Goal: Transaction & Acquisition: Purchase product/service

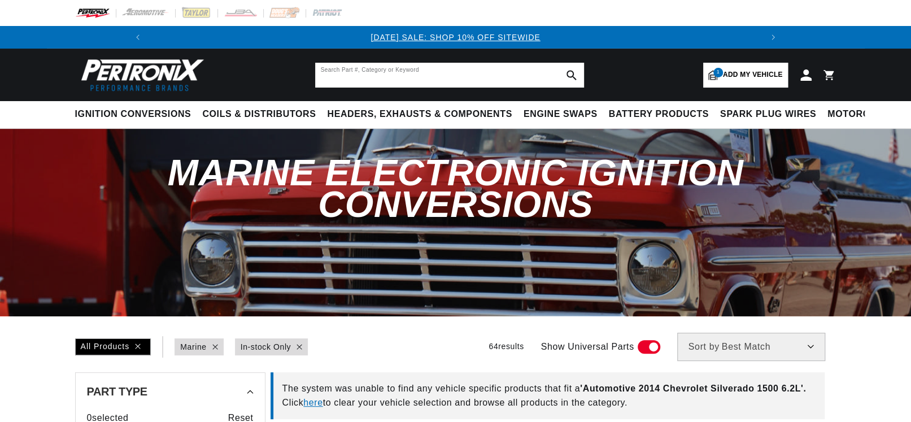
click at [356, 70] on input "text" at bounding box center [449, 75] width 269 height 25
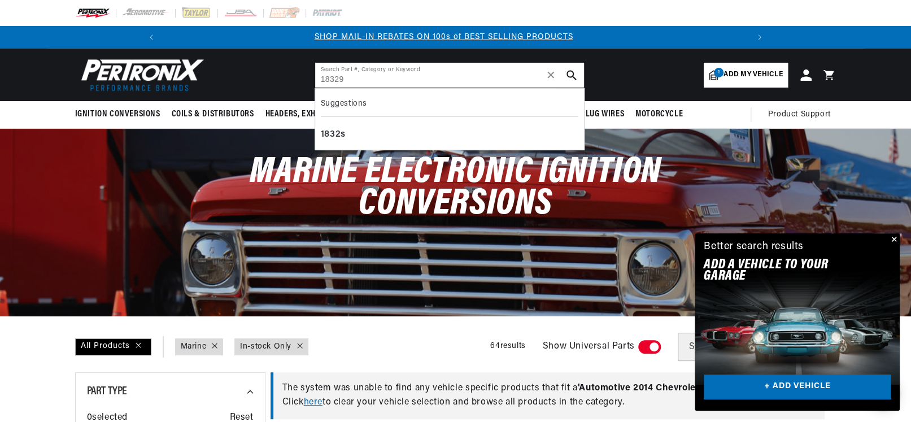
scroll to position [0, 604]
type input "18329"
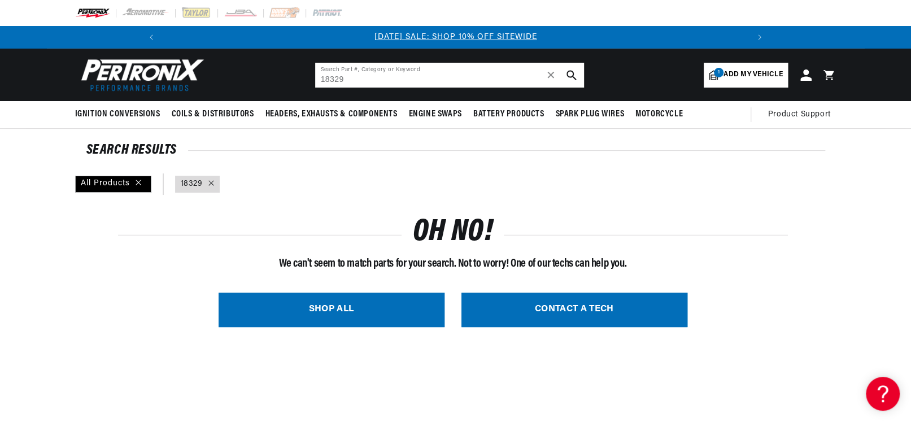
click at [354, 79] on input "18329" at bounding box center [449, 75] width 269 height 25
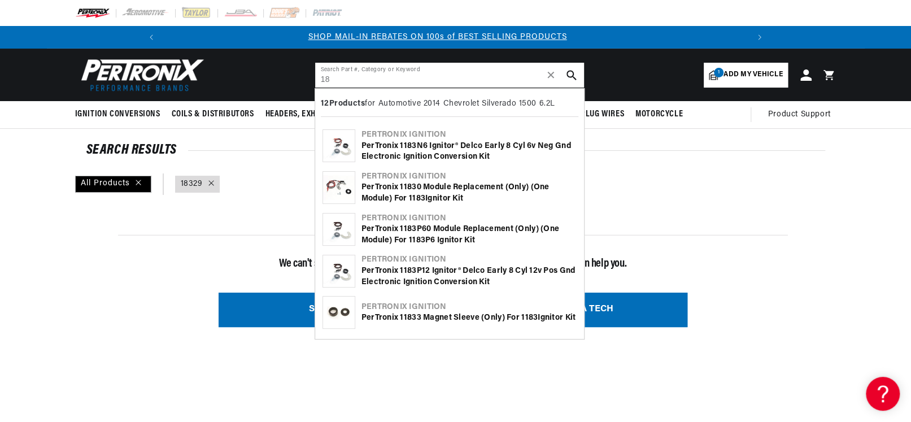
type input "1"
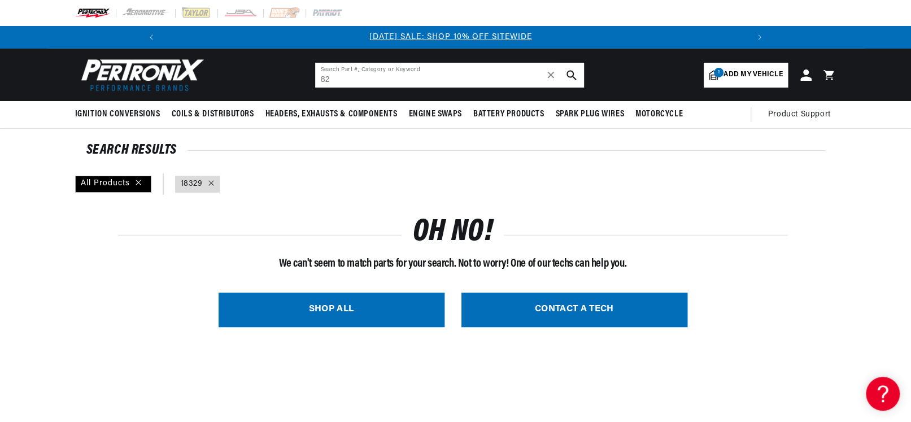
scroll to position [0, 0]
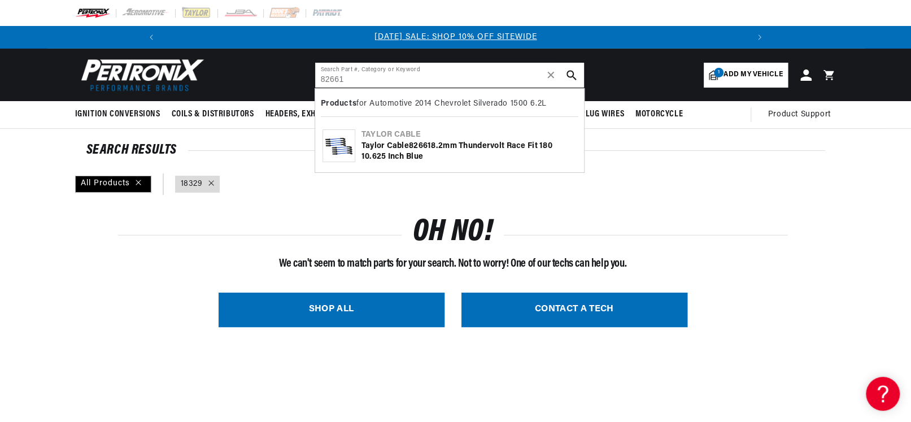
type input "82661"
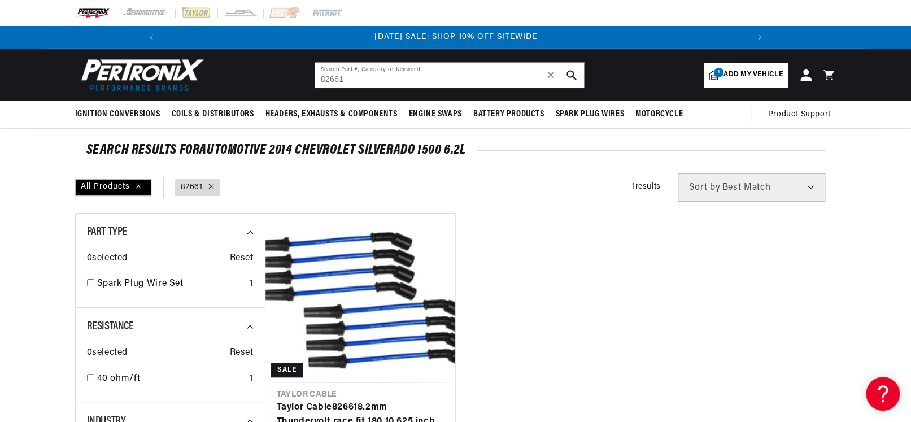
click at [729, 74] on span "Add my vehicle" at bounding box center [752, 74] width 59 height 11
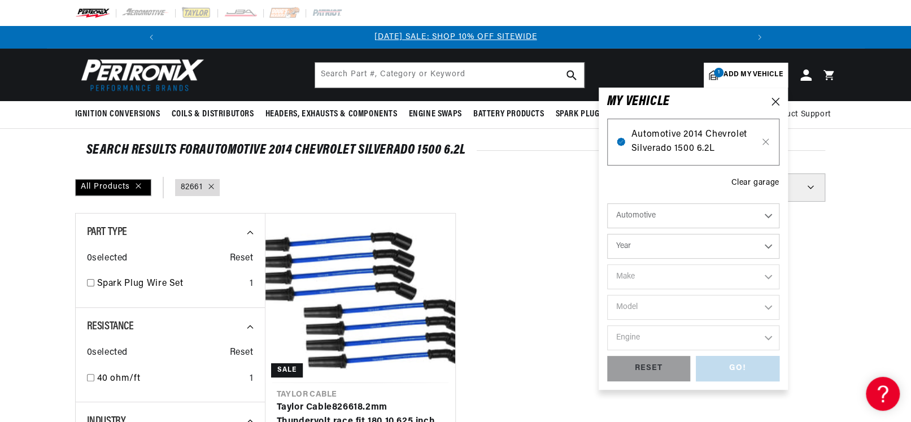
click at [666, 138] on span "Automotive 2014 Chevrolet Silverado 1500 6.2L" at bounding box center [693, 142] width 124 height 29
type input "82661"
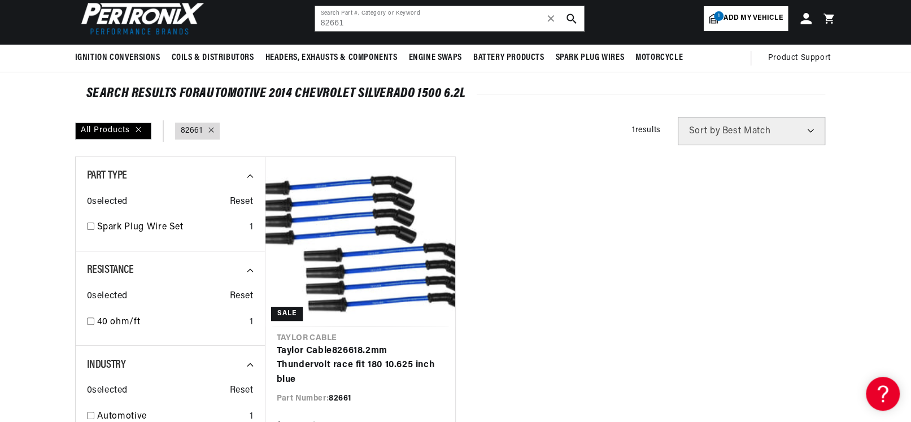
scroll to position [112, 0]
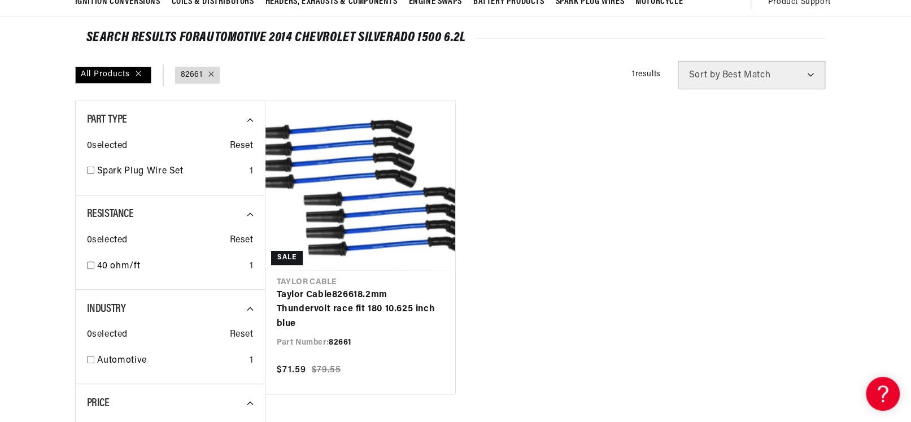
click at [211, 71] on icon at bounding box center [211, 74] width 6 height 6
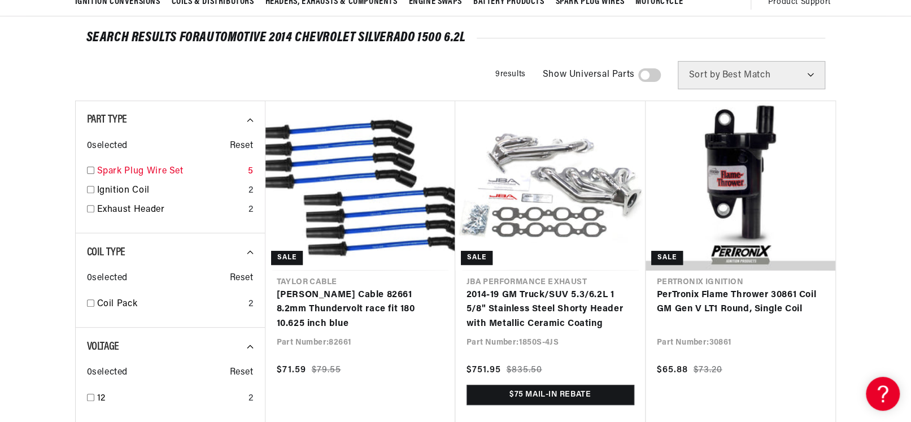
scroll to position [0, 1207]
click at [89, 168] on input "checkbox" at bounding box center [90, 170] width 7 height 7
checkbox input "true"
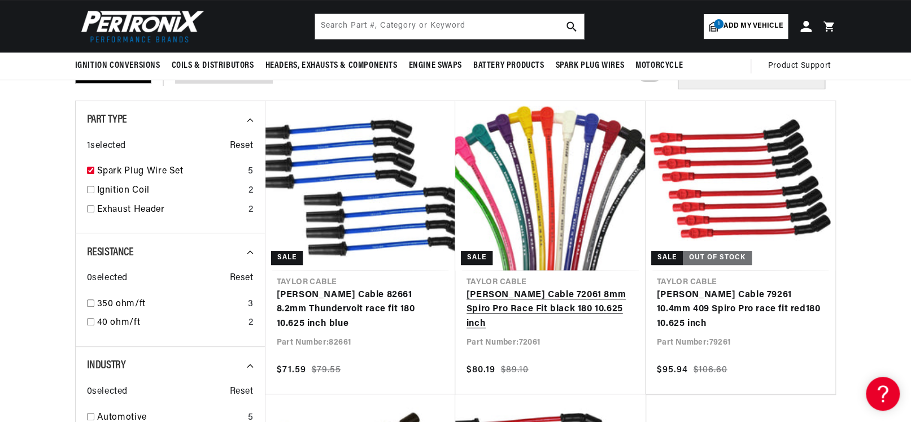
click at [523, 288] on link "Taylor Cable 72061 8mm Spiro Pro Race Fit black 180 10.625 inch" at bounding box center [550, 309] width 168 height 43
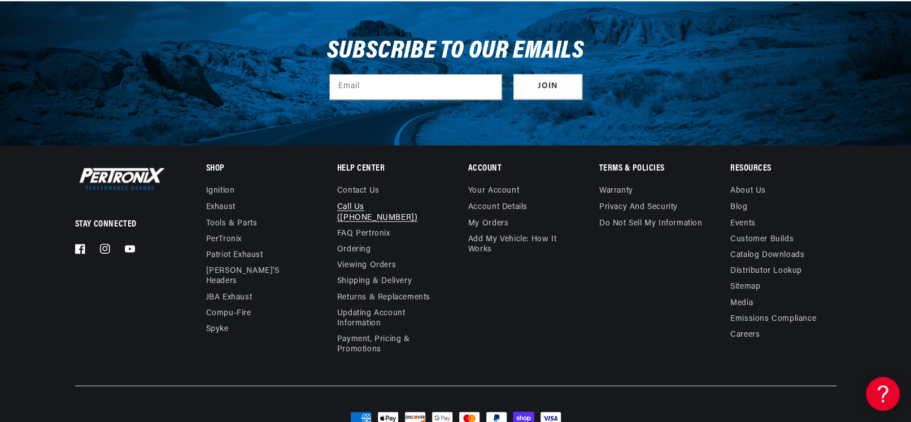
click at [408, 202] on link "Call Us ([PHONE_NUMBER])" at bounding box center [385, 212] width 97 height 26
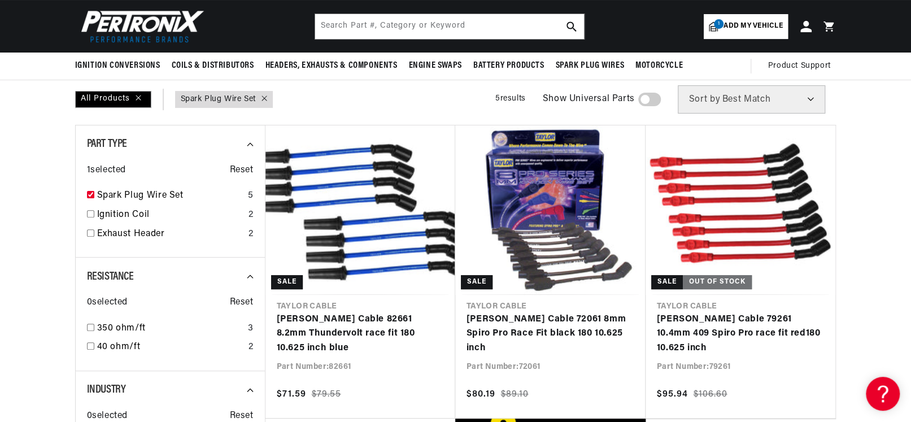
scroll to position [56, 0]
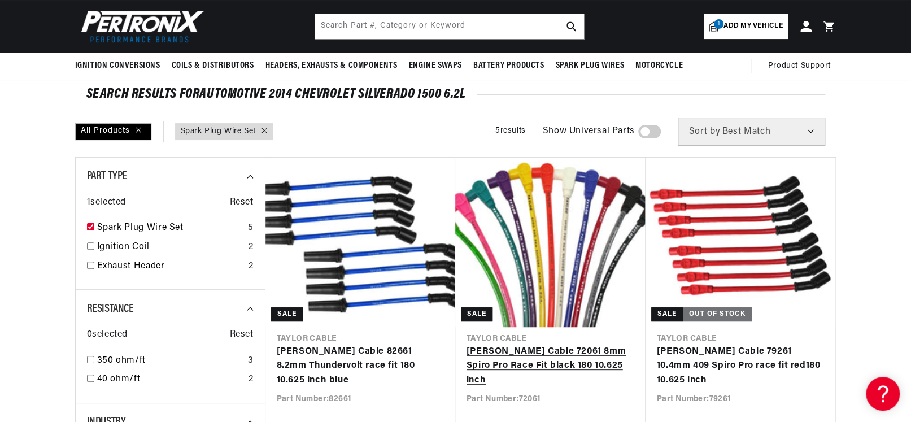
click at [551, 345] on link "Taylor Cable 72061 8mm Spiro Pro Race Fit black 180 10.625 inch" at bounding box center [550, 366] width 168 height 43
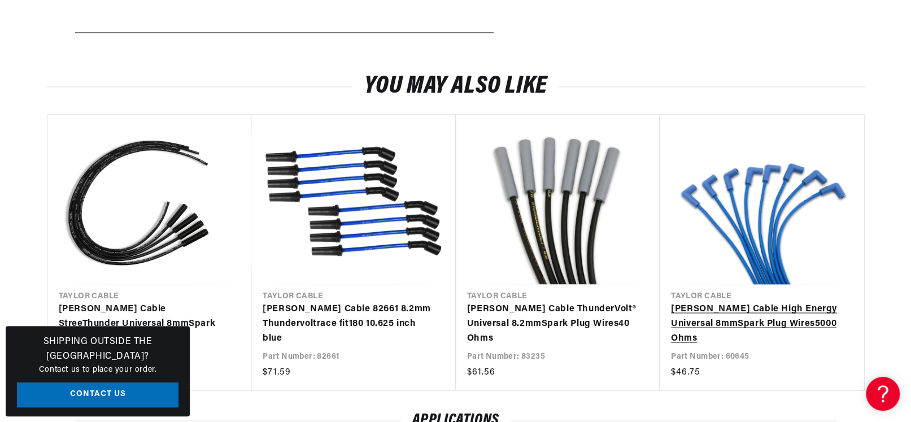
scroll to position [0, 604]
click at [781, 302] on link "[PERSON_NAME] Cable High Energy Universal 8mm Spark Plug Wires 5000 Ohms" at bounding box center [756, 323] width 171 height 43
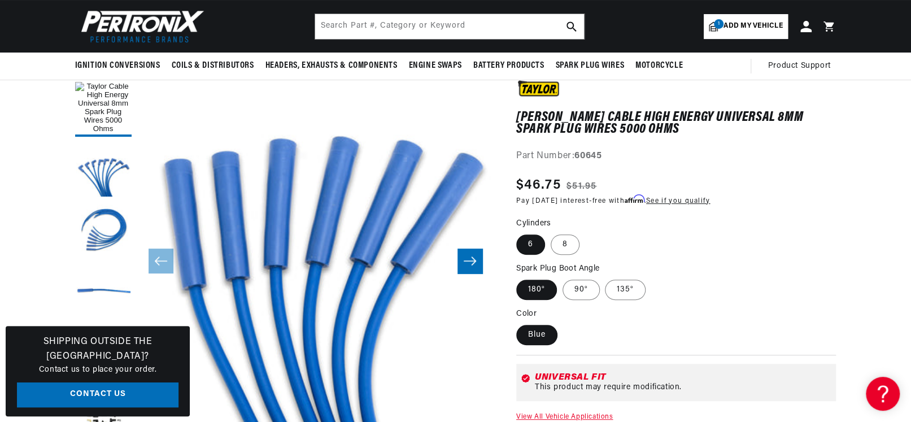
scroll to position [0, 604]
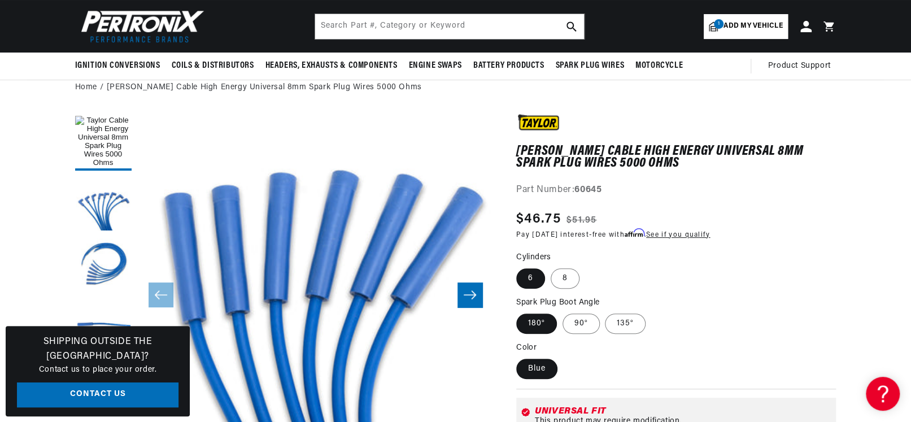
click at [477, 292] on button "Slide right" at bounding box center [469, 294] width 25 height 25
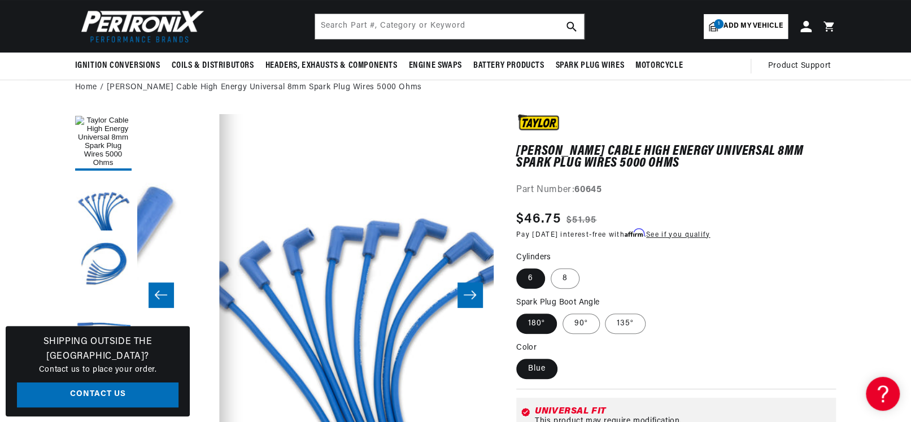
scroll to position [0, 356]
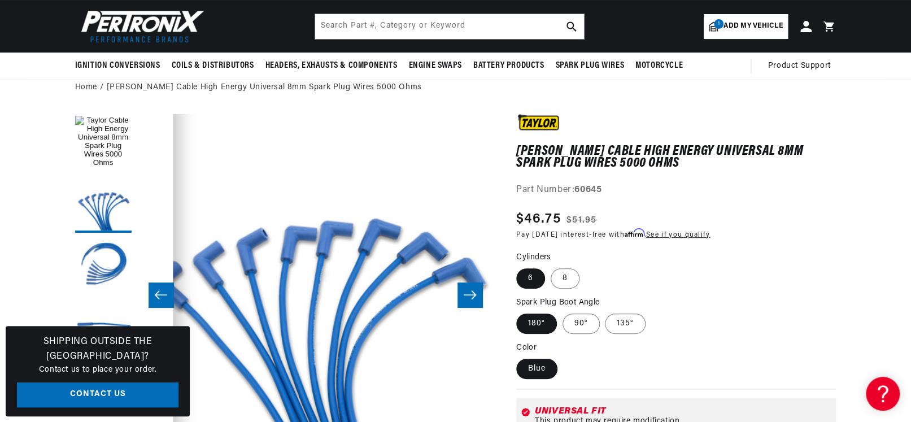
click at [473, 297] on icon "Slide right" at bounding box center [470, 294] width 14 height 11
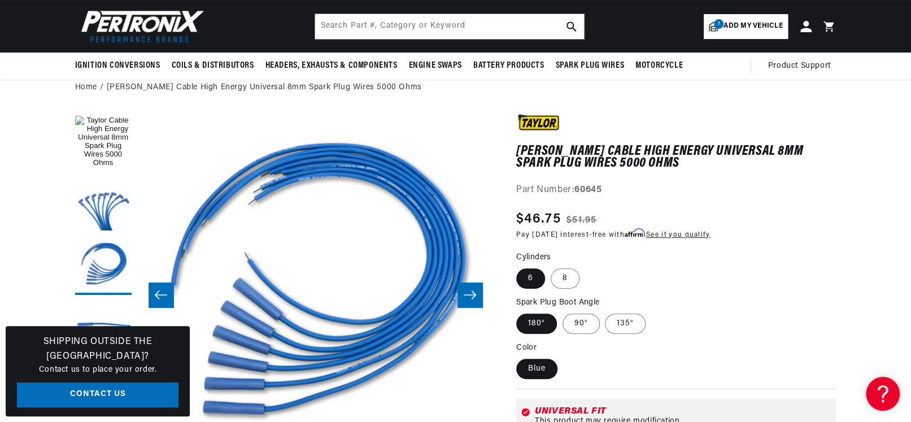
scroll to position [0, 1207]
click at [473, 297] on icon "Slide right" at bounding box center [470, 294] width 14 height 11
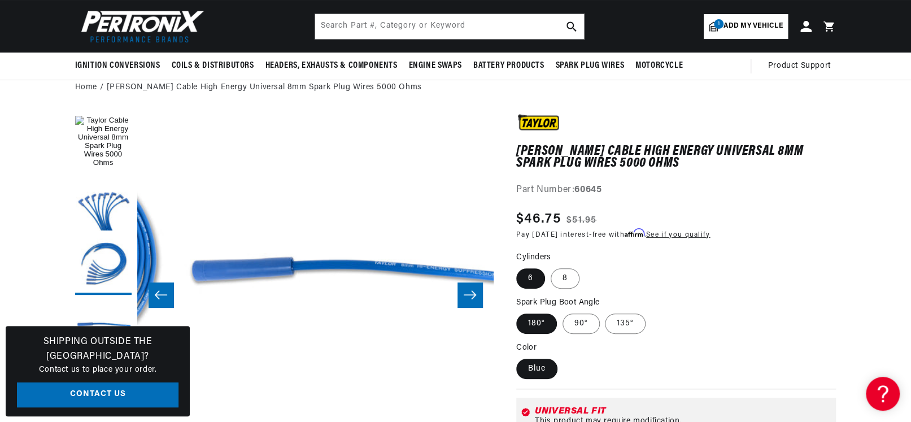
scroll to position [0, 1070]
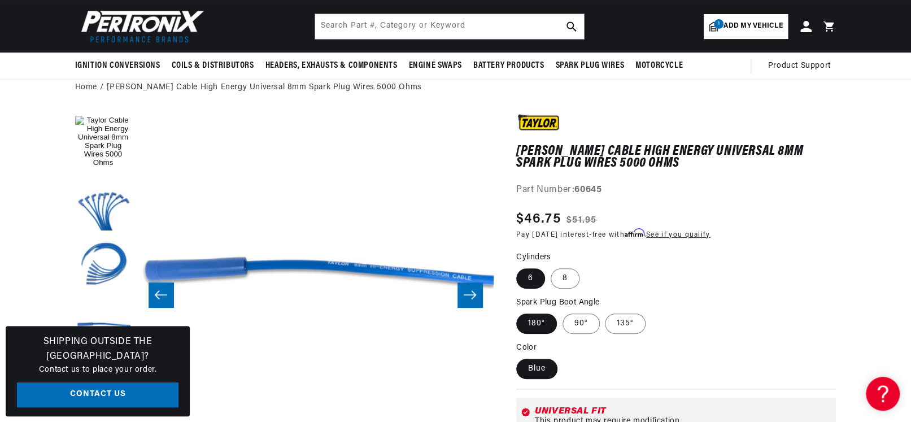
click at [473, 297] on icon "Slide right" at bounding box center [470, 294] width 14 height 11
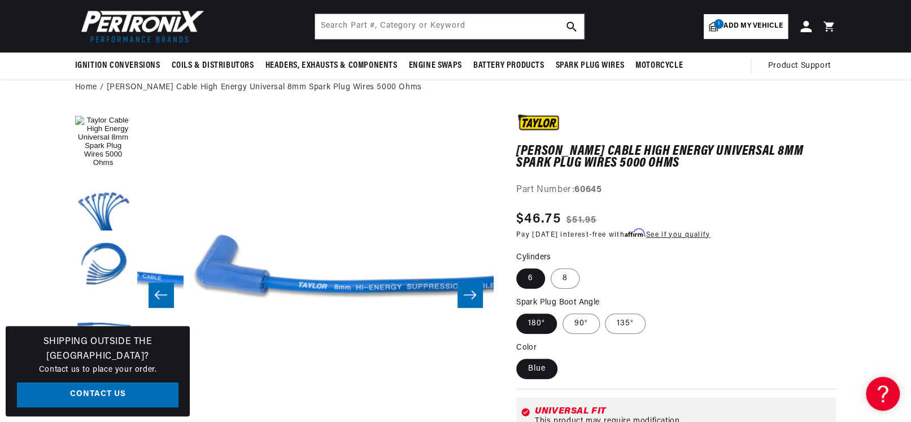
scroll to position [0, 1426]
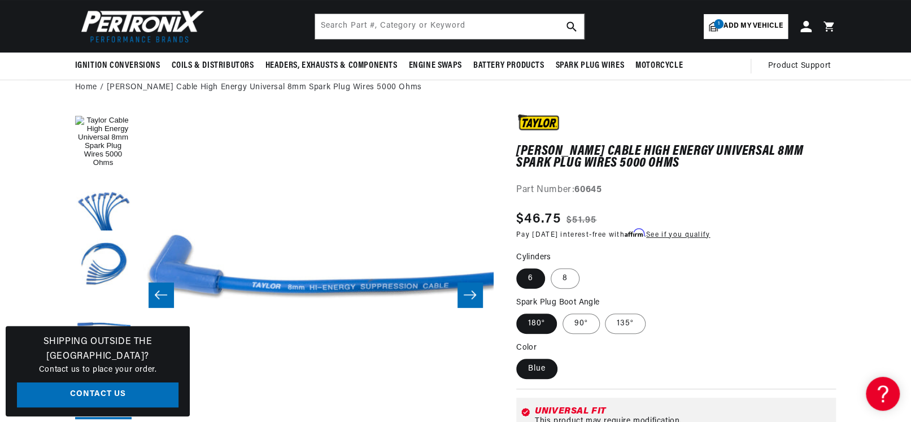
click at [473, 297] on icon "Slide right" at bounding box center [470, 294] width 14 height 11
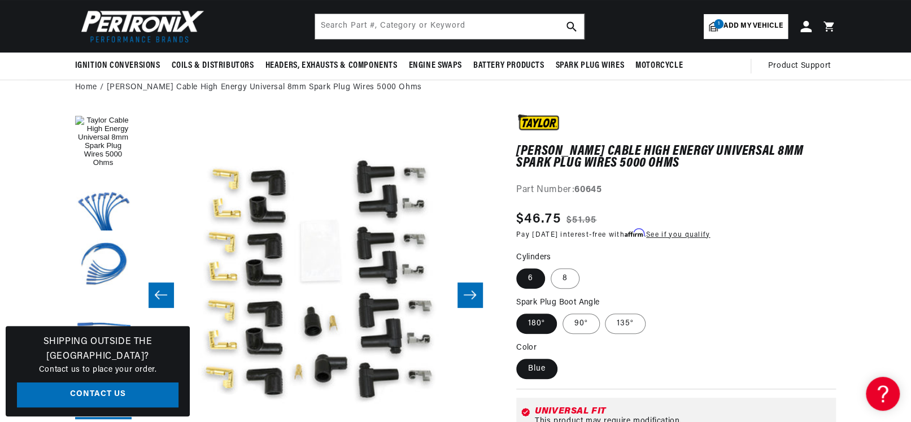
scroll to position [0, 1783]
click at [473, 297] on icon "Slide right" at bounding box center [470, 294] width 14 height 11
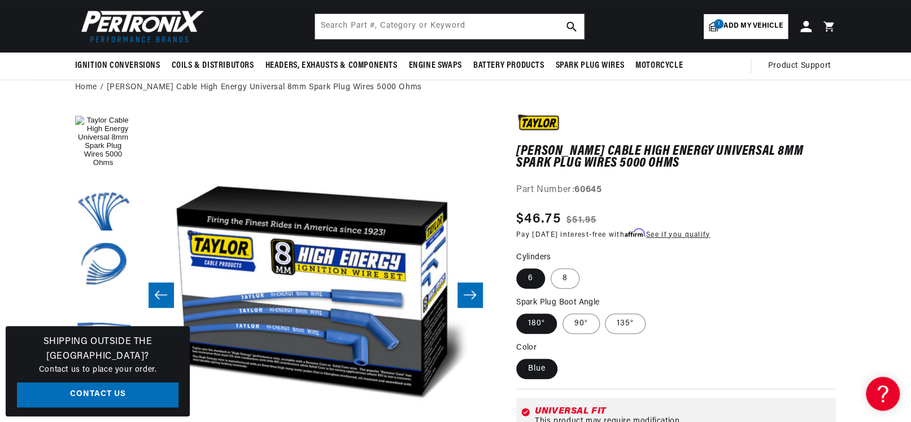
scroll to position [0, 0]
click at [473, 297] on icon "Slide right" at bounding box center [470, 294] width 14 height 11
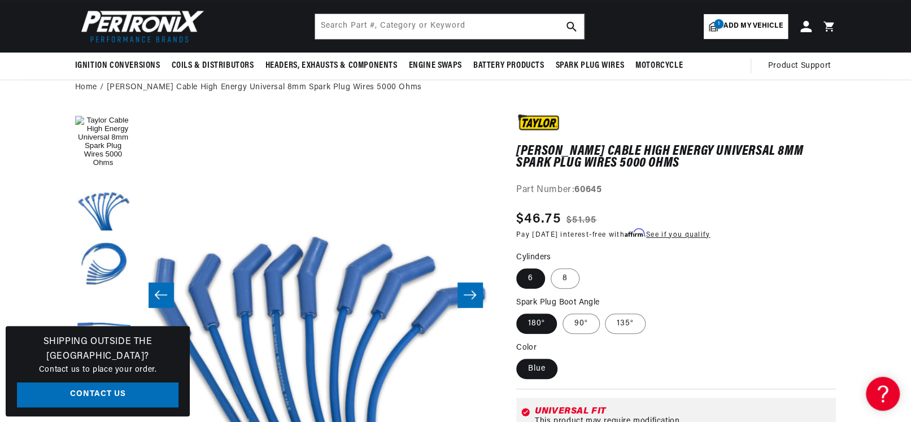
scroll to position [0, 2496]
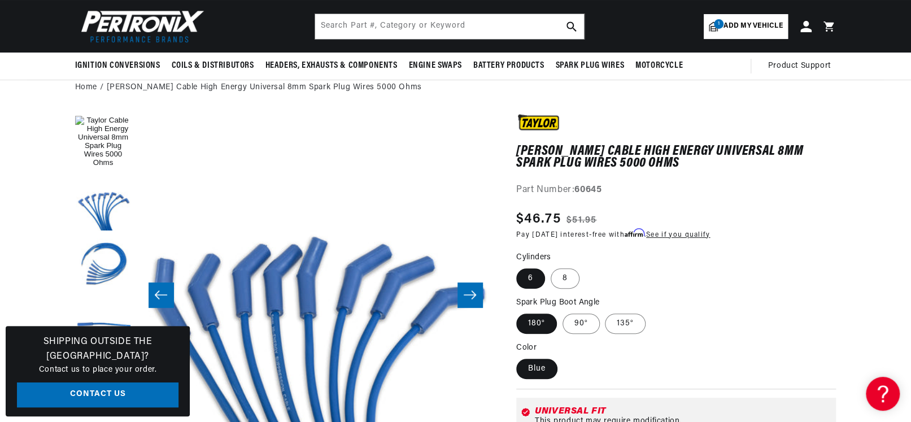
click at [473, 297] on icon "Slide right" at bounding box center [470, 294] width 14 height 11
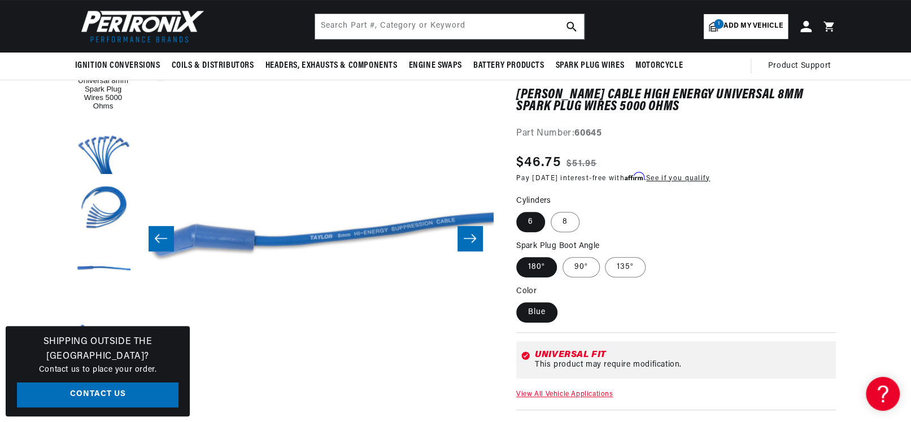
scroll to position [0, 1207]
click at [585, 263] on label "90°" at bounding box center [581, 267] width 37 height 20
click at [563, 255] on input "90°" at bounding box center [563, 255] width 1 height 1
radio input "true"
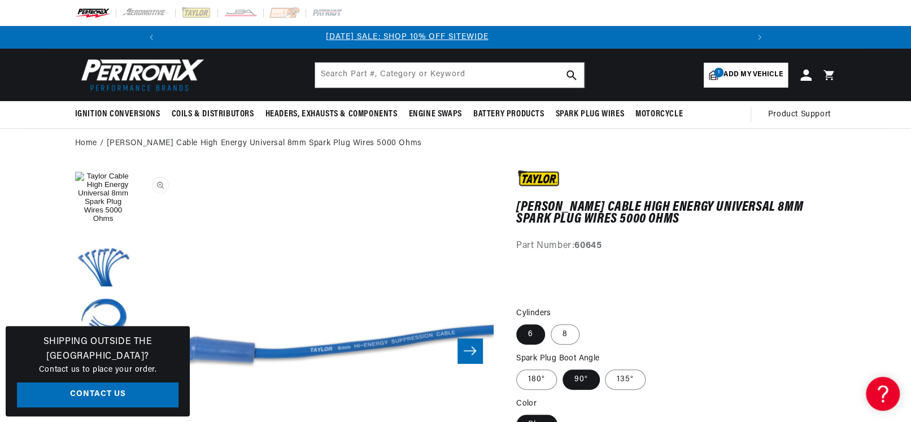
scroll to position [0, 0]
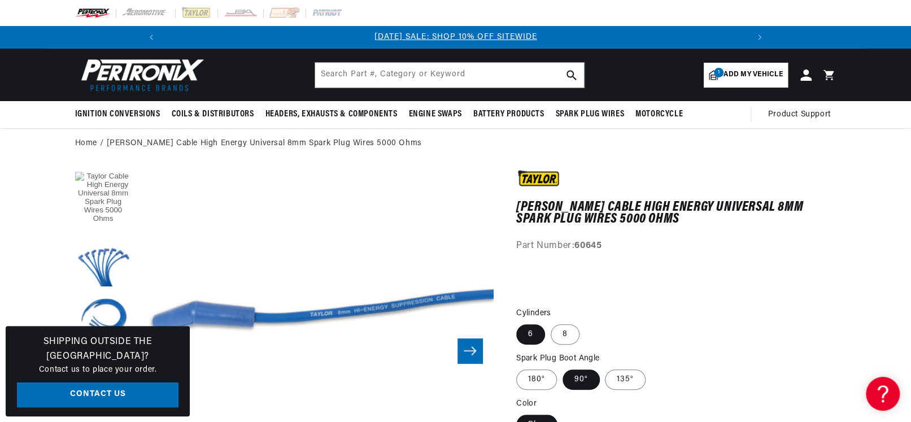
click at [107, 202] on button "Load image 1 in gallery view" at bounding box center [103, 198] width 56 height 56
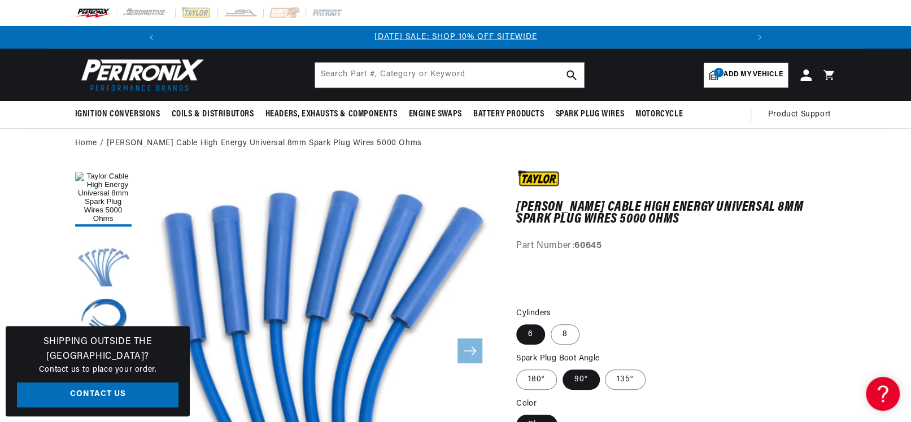
click at [101, 250] on button "Load image 2 in gallery view" at bounding box center [103, 260] width 56 height 56
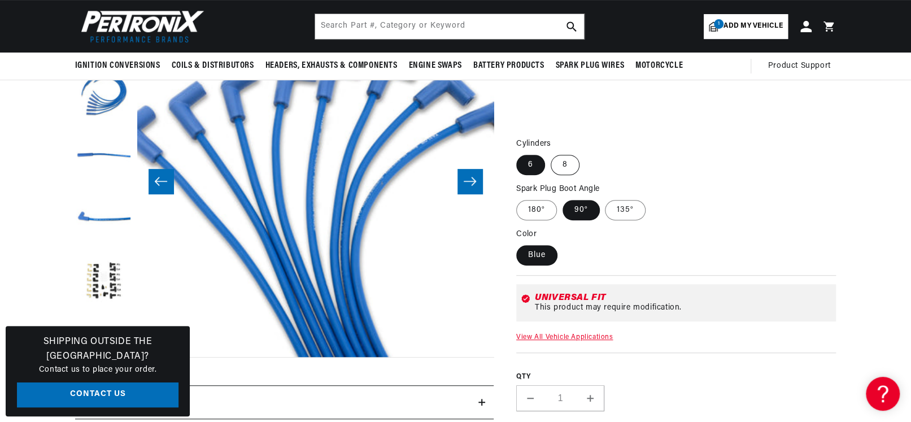
click at [569, 161] on label "8" at bounding box center [565, 165] width 29 height 20
click at [551, 153] on input "8" at bounding box center [551, 152] width 1 height 1
radio input "true"
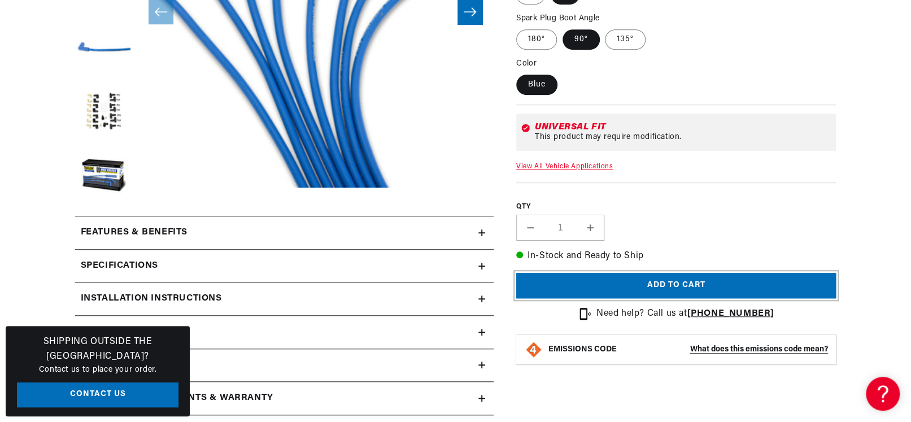
click at [638, 286] on button "Add to cart" at bounding box center [676, 285] width 320 height 25
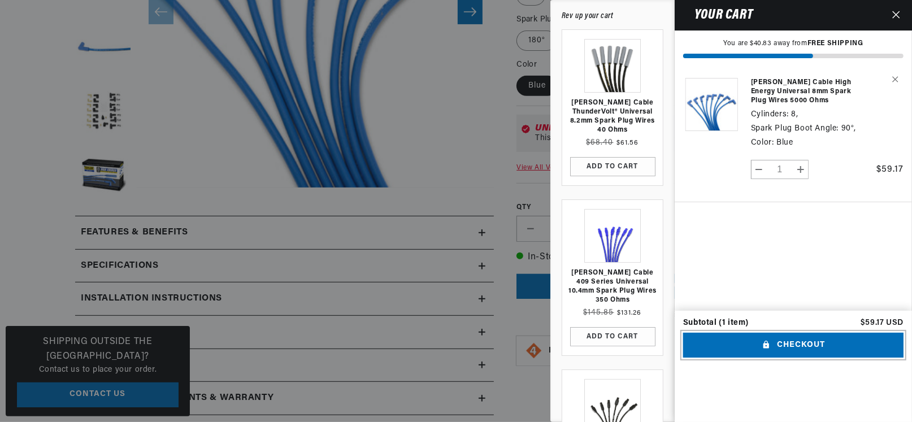
click at [799, 358] on button "Checkout" at bounding box center [793, 345] width 220 height 25
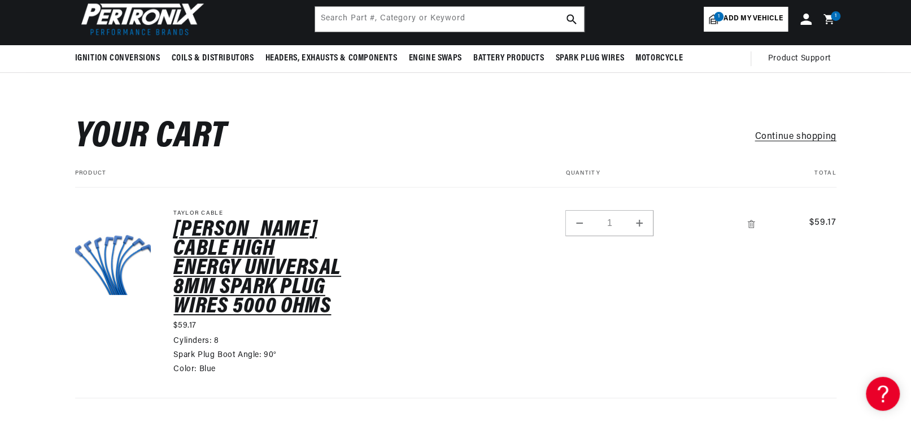
click at [223, 269] on link "[PERSON_NAME] Cable High Energy Universal 8mm Spark Plug Wires 5000 Ohms" at bounding box center [257, 268] width 169 height 96
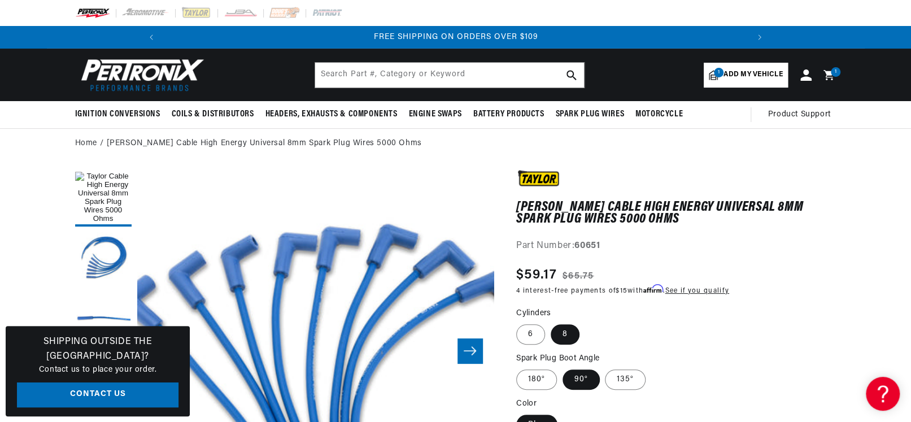
scroll to position [0, 1207]
click at [365, 65] on input "text" at bounding box center [449, 75] width 269 height 25
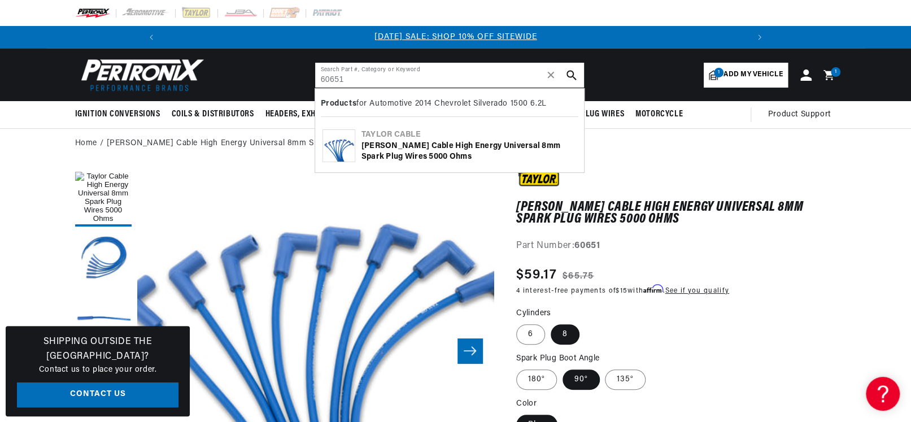
scroll to position [0, 0]
type input "60651"
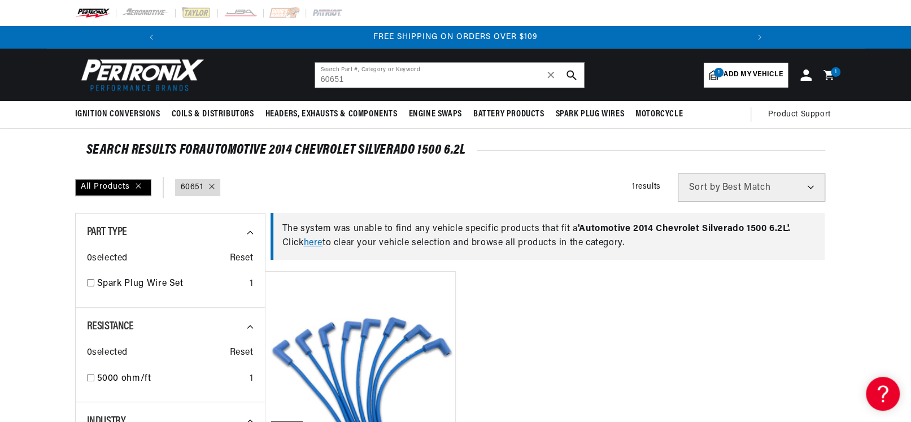
scroll to position [0, 1207]
click at [312, 245] on link "here" at bounding box center [313, 242] width 19 height 9
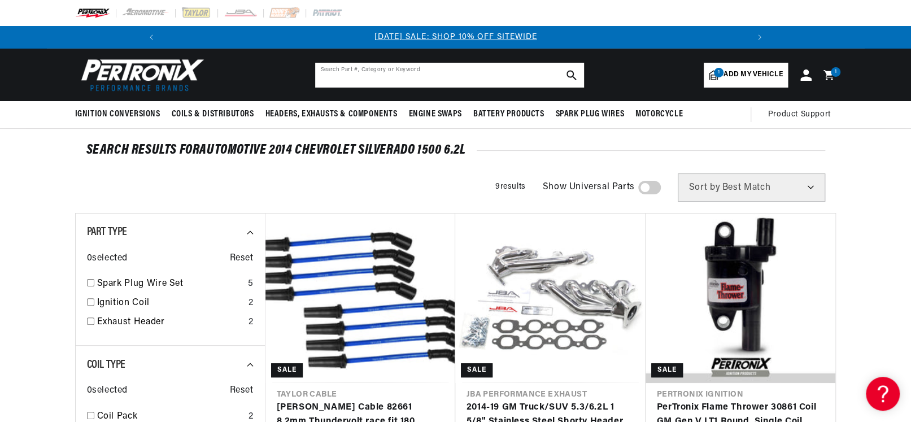
click at [386, 75] on input "text" at bounding box center [449, 75] width 269 height 25
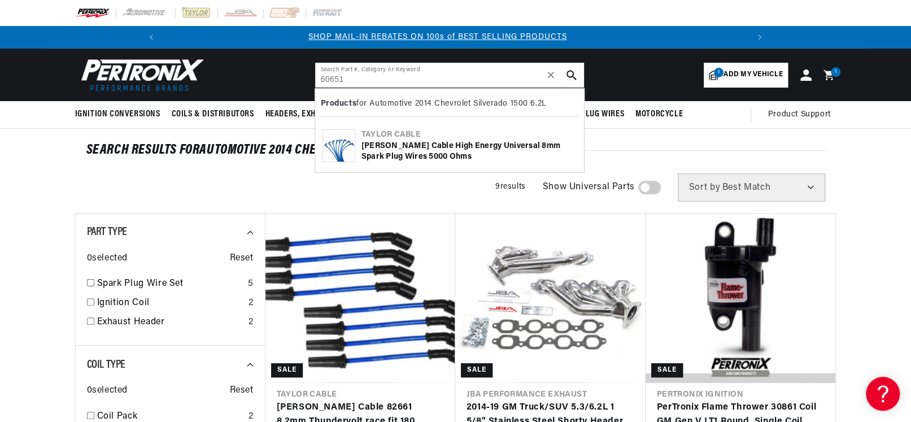
type input "60651"
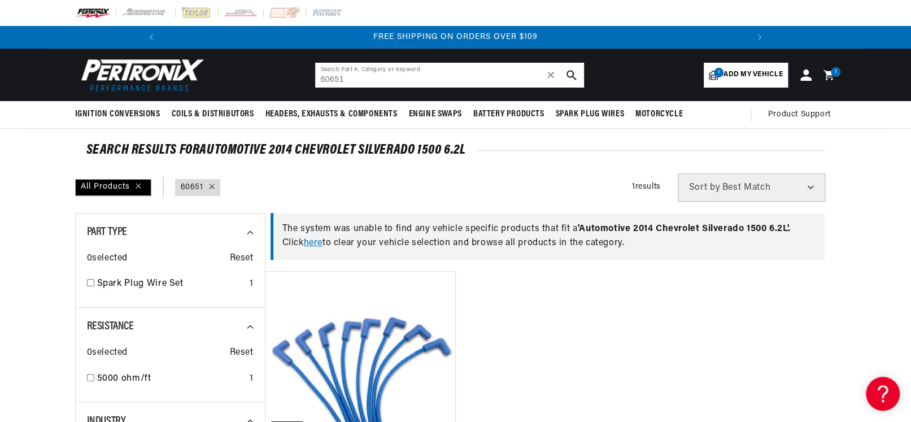
scroll to position [0, 1207]
